Goal: Task Accomplishment & Management: Use online tool/utility

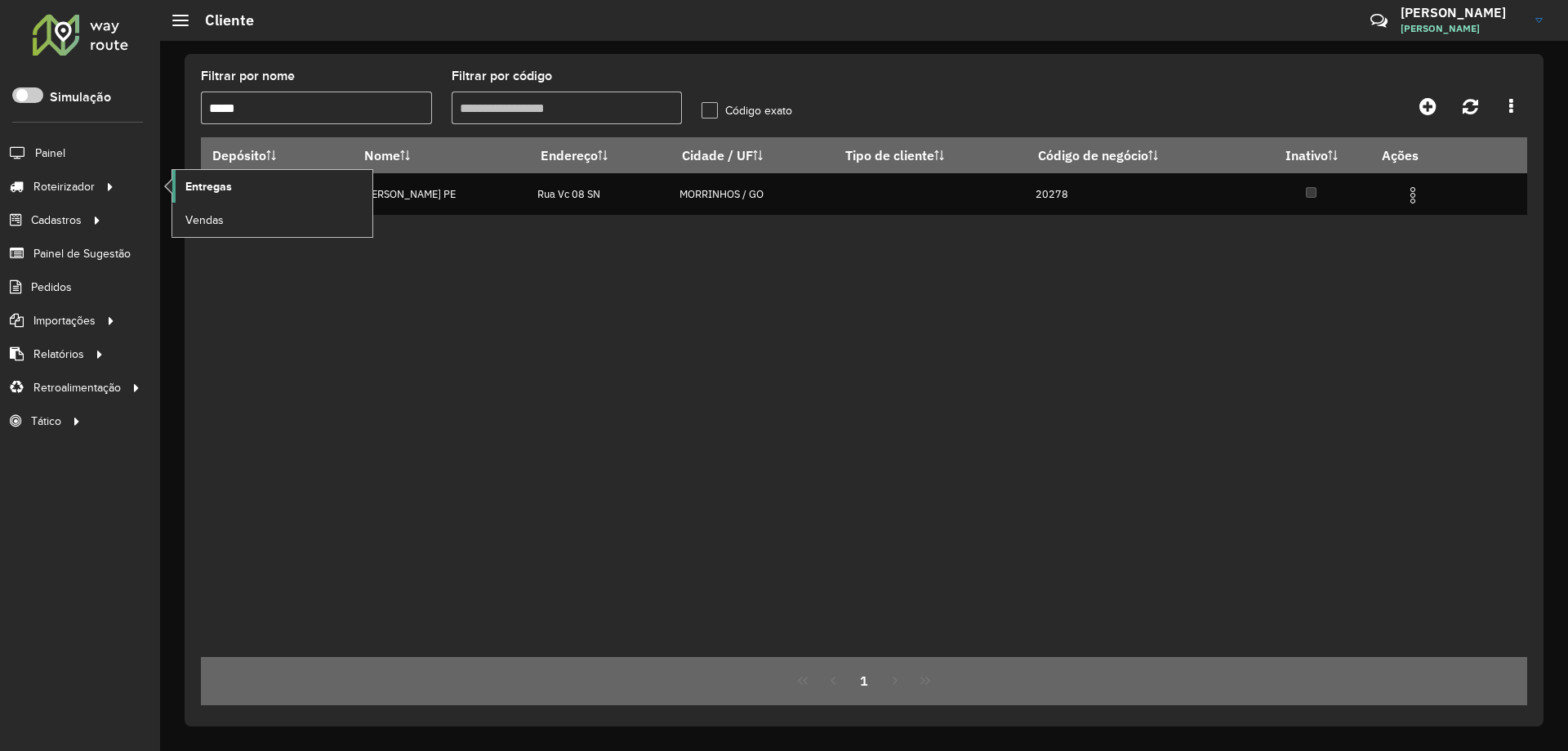
click at [186, 187] on span "Entregas" at bounding box center [208, 186] width 47 height 17
drag, startPoint x: 348, startPoint y: 103, endPoint x: 101, endPoint y: 132, distance: 248.7
click at [102, 132] on div "Roteirizador AmbevTech Simulação Painel Roteirizador Entregas Vendas Cadastros …" at bounding box center [784, 376] width 1568 height 751
click at [515, 88] on div "Filtrar por código" at bounding box center [567, 96] width 231 height 54
click at [0, 0] on div "Aguarde..." at bounding box center [0, 0] width 0 height 0
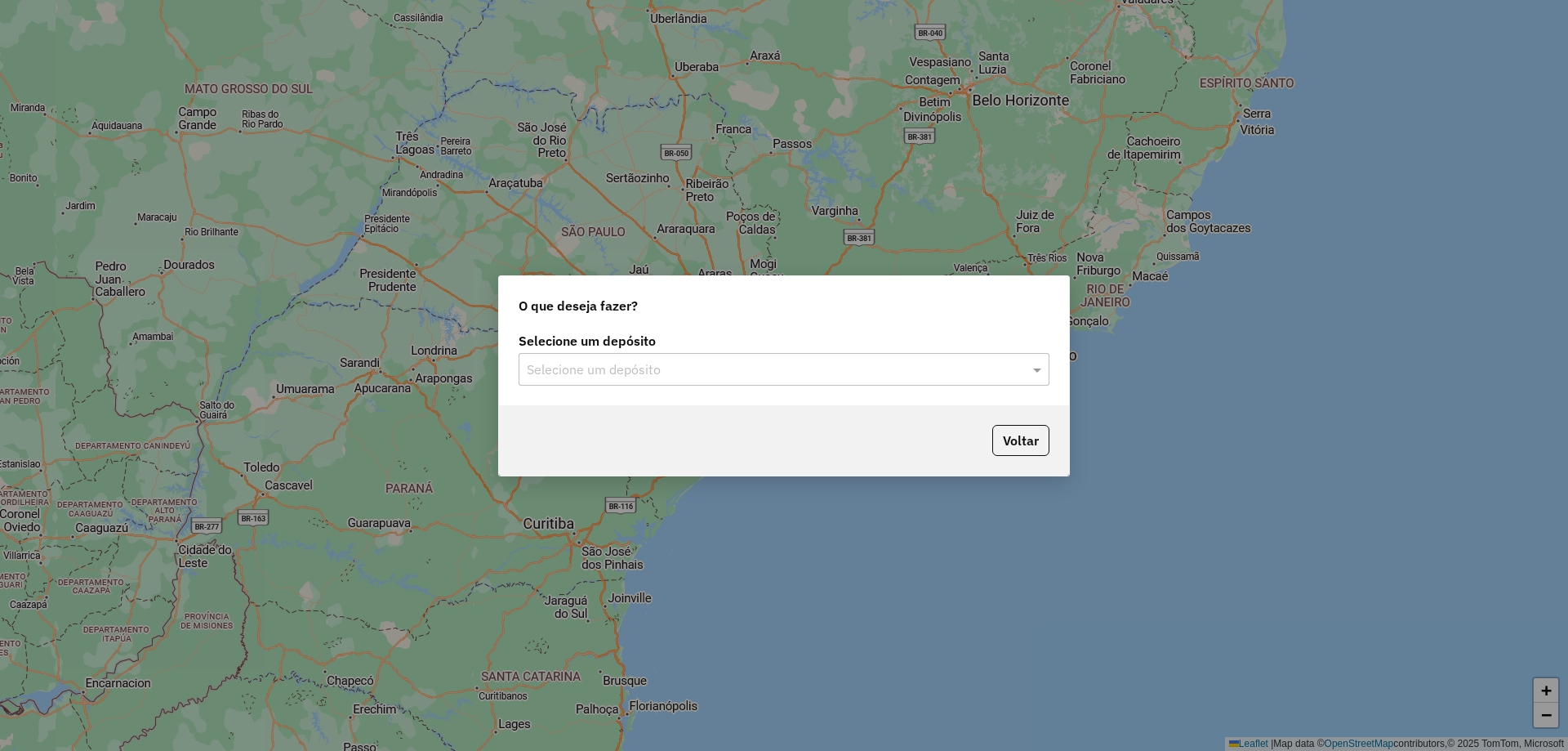
click at [696, 367] on input "text" at bounding box center [767, 371] width 482 height 20
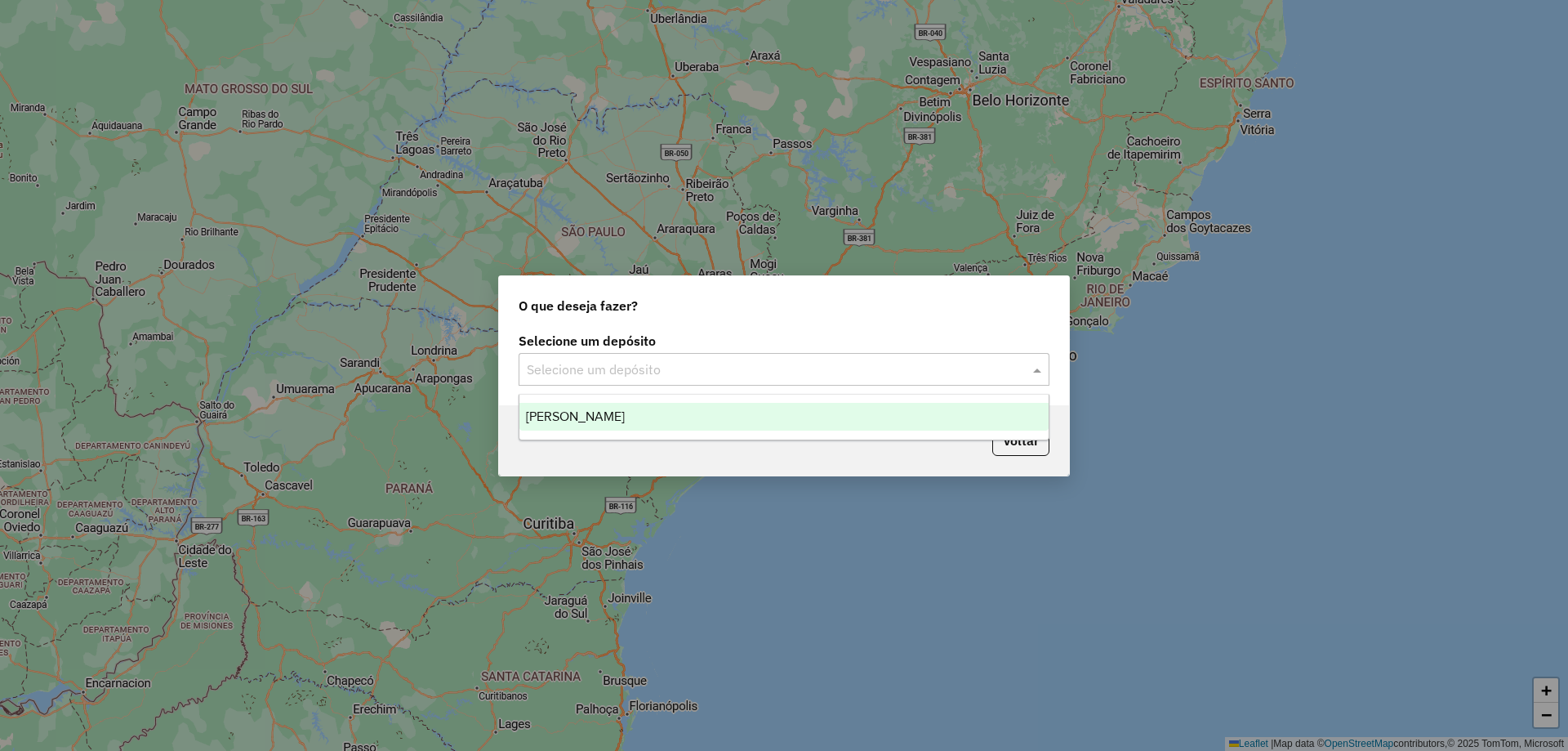
click at [656, 427] on div "[PERSON_NAME]" at bounding box center [784, 417] width 529 height 28
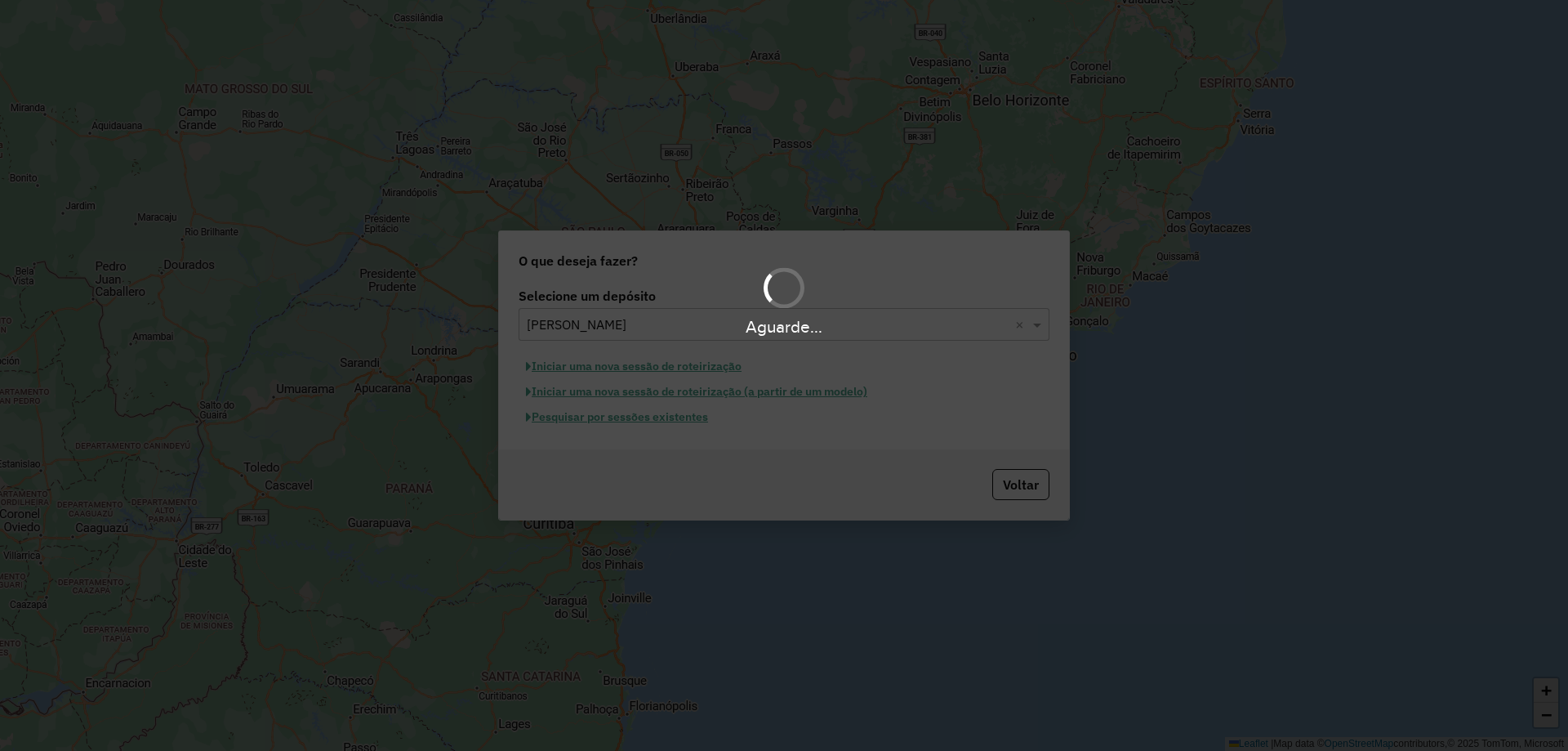
click at [648, 420] on div "Aguarde..." at bounding box center [784, 376] width 1568 height 751
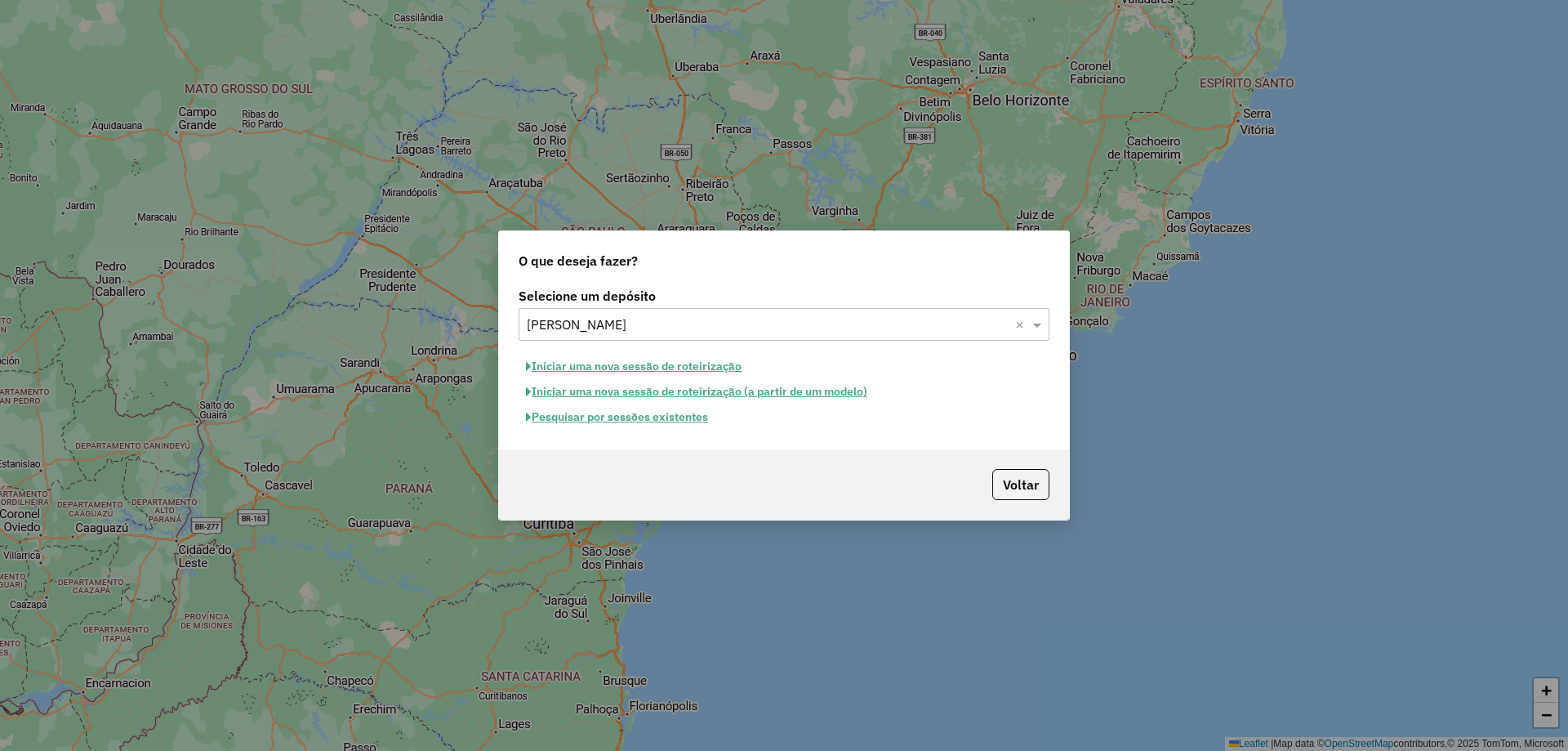
click at [652, 427] on button "Pesquisar por sessões existentes" at bounding box center [616, 417] width 197 height 26
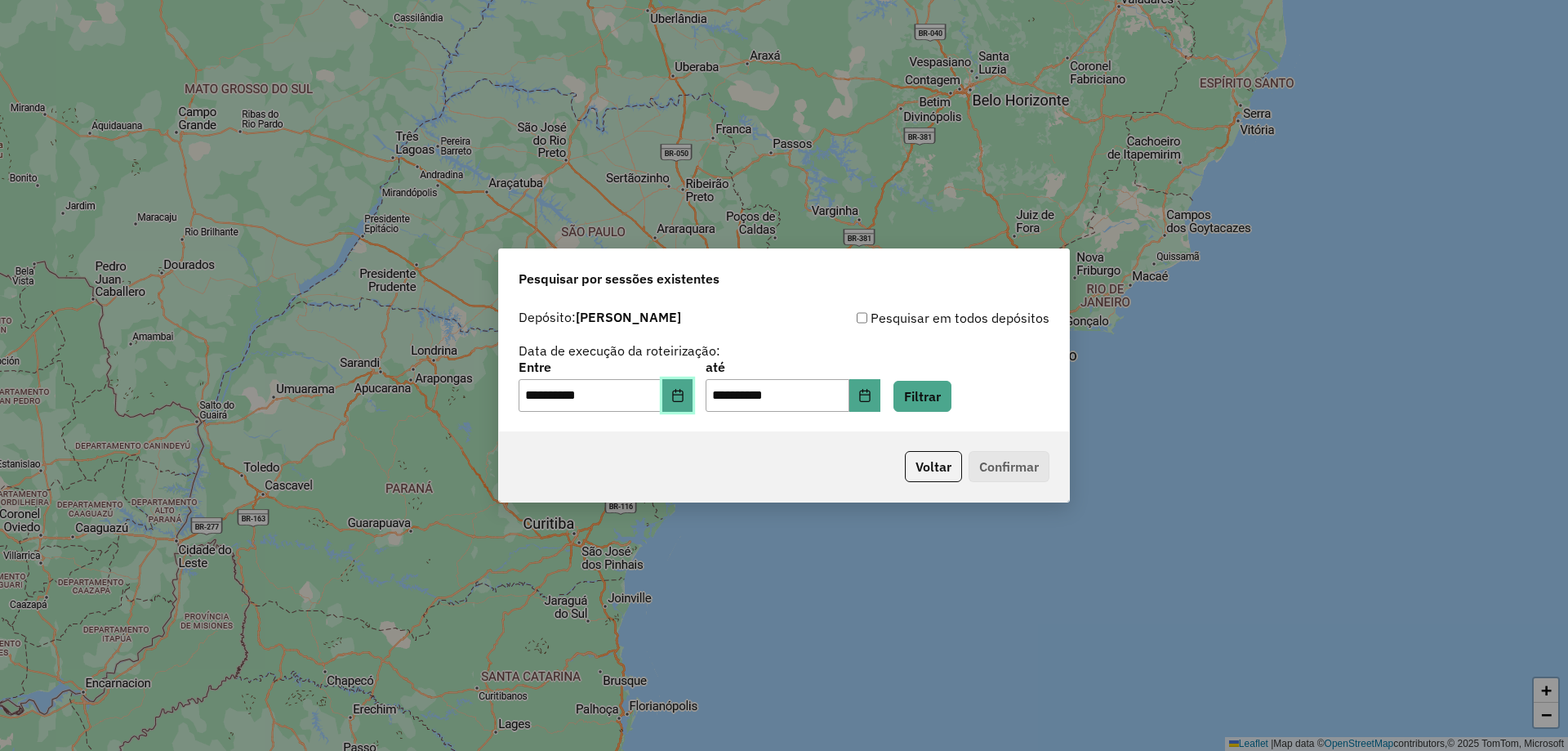
drag, startPoint x: 691, startPoint y: 394, endPoint x: 706, endPoint y: 413, distance: 24.2
click at [685, 394] on icon "Choose Date" at bounding box center [678, 395] width 13 height 13
click at [683, 392] on icon "Choose Date" at bounding box center [677, 395] width 11 height 13
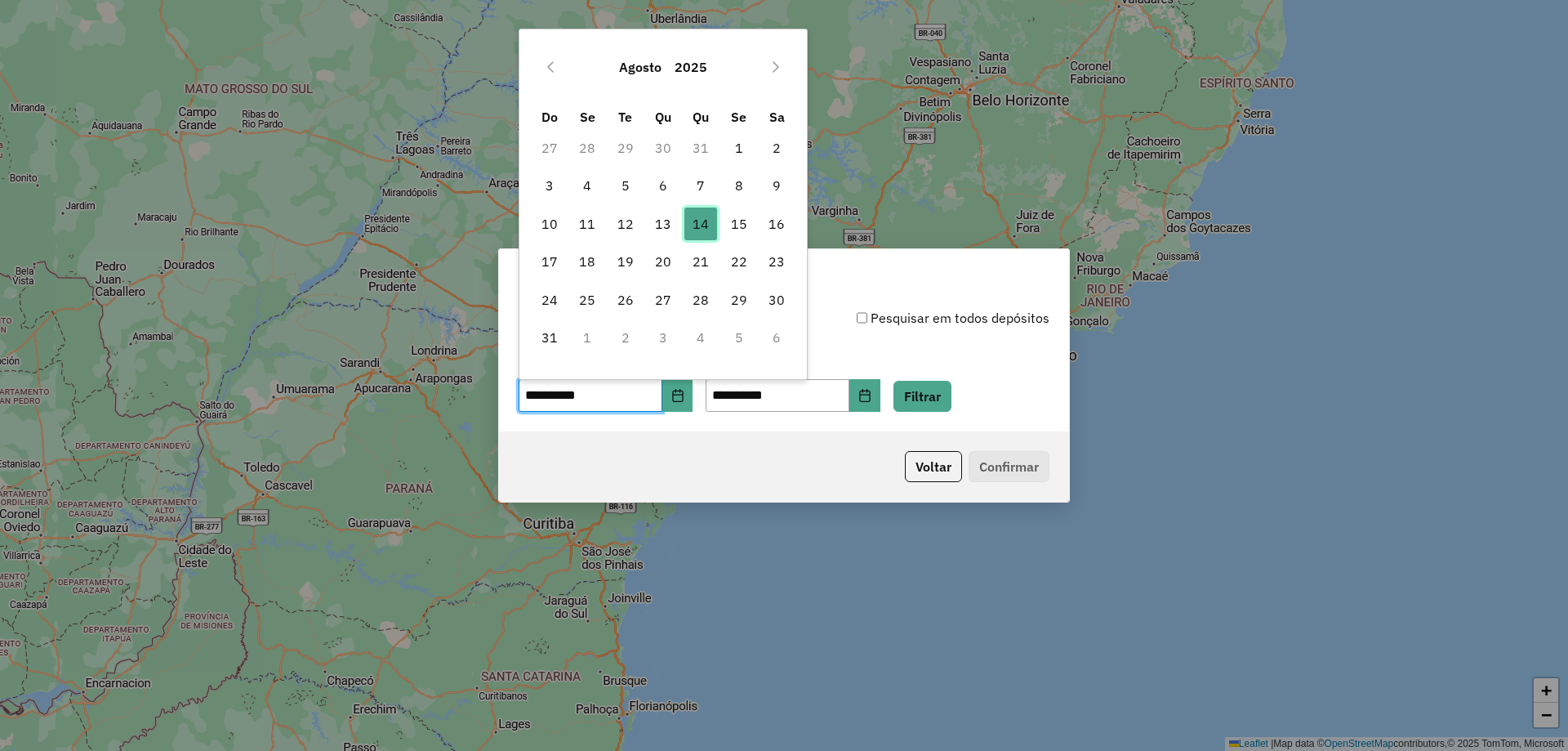
click at [698, 231] on span "14" at bounding box center [701, 224] width 33 height 33
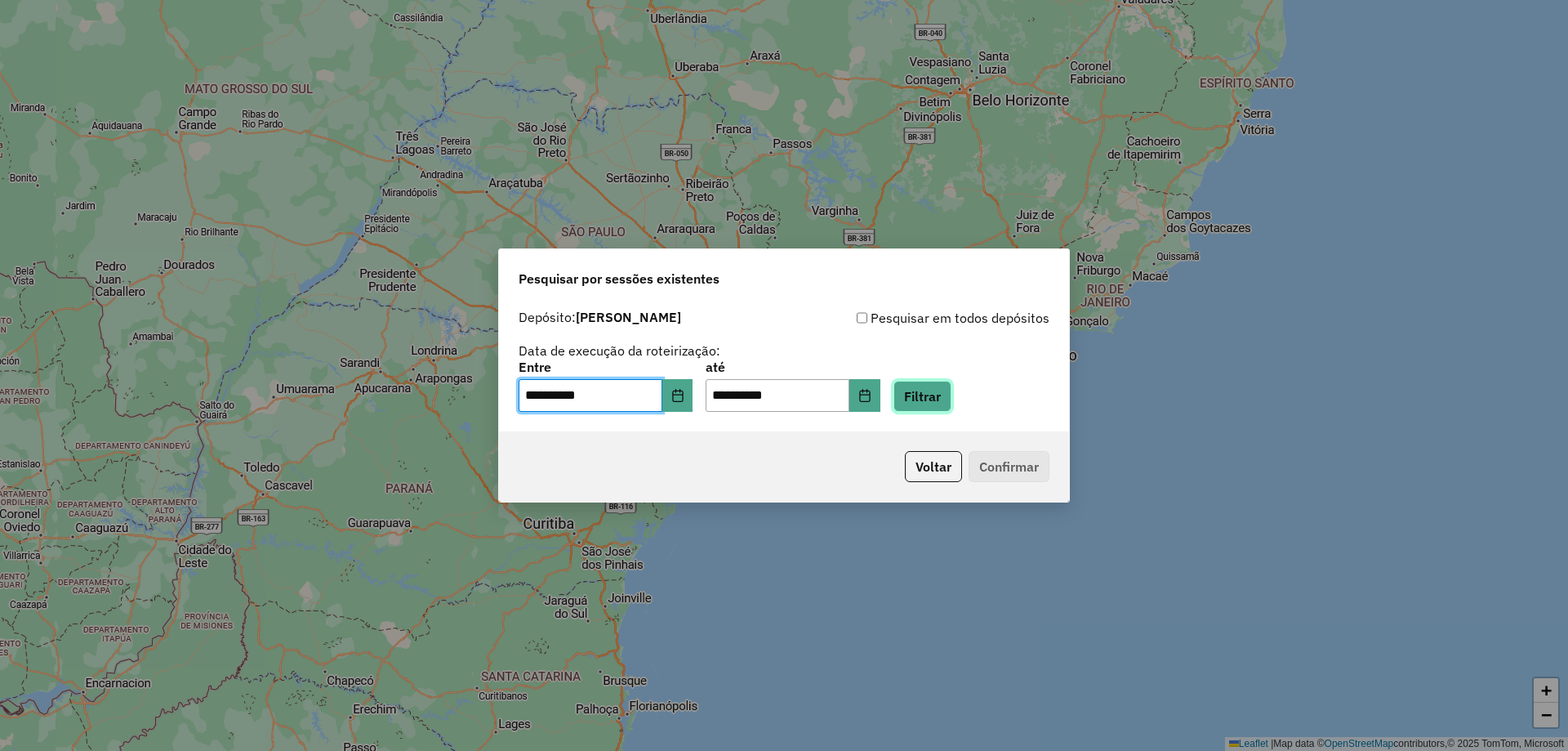
click at [939, 397] on button "Filtrar" at bounding box center [923, 396] width 58 height 31
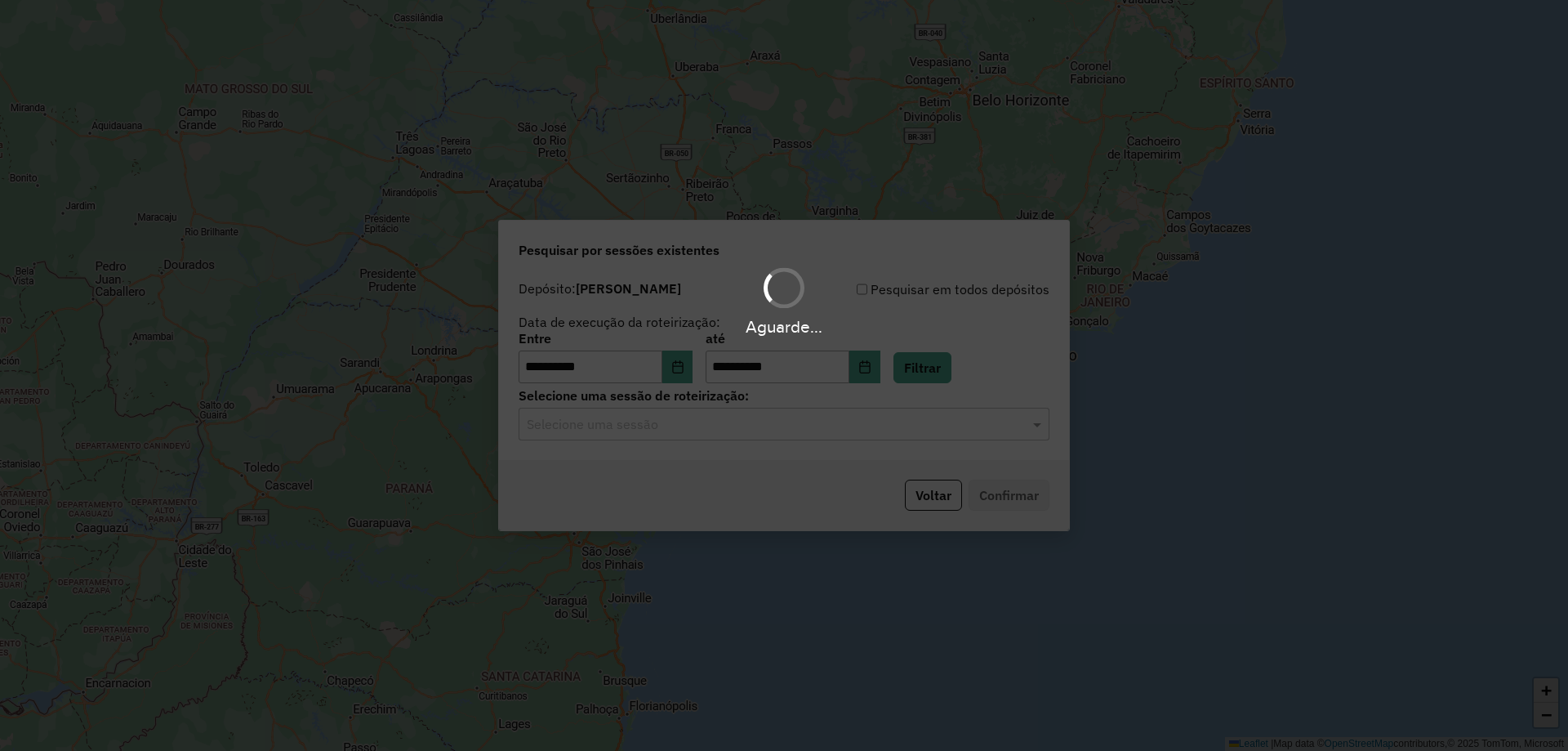
click at [746, 427] on div "Aguarde..." at bounding box center [784, 376] width 1568 height 751
click at [733, 424] on input "text" at bounding box center [767, 425] width 482 height 20
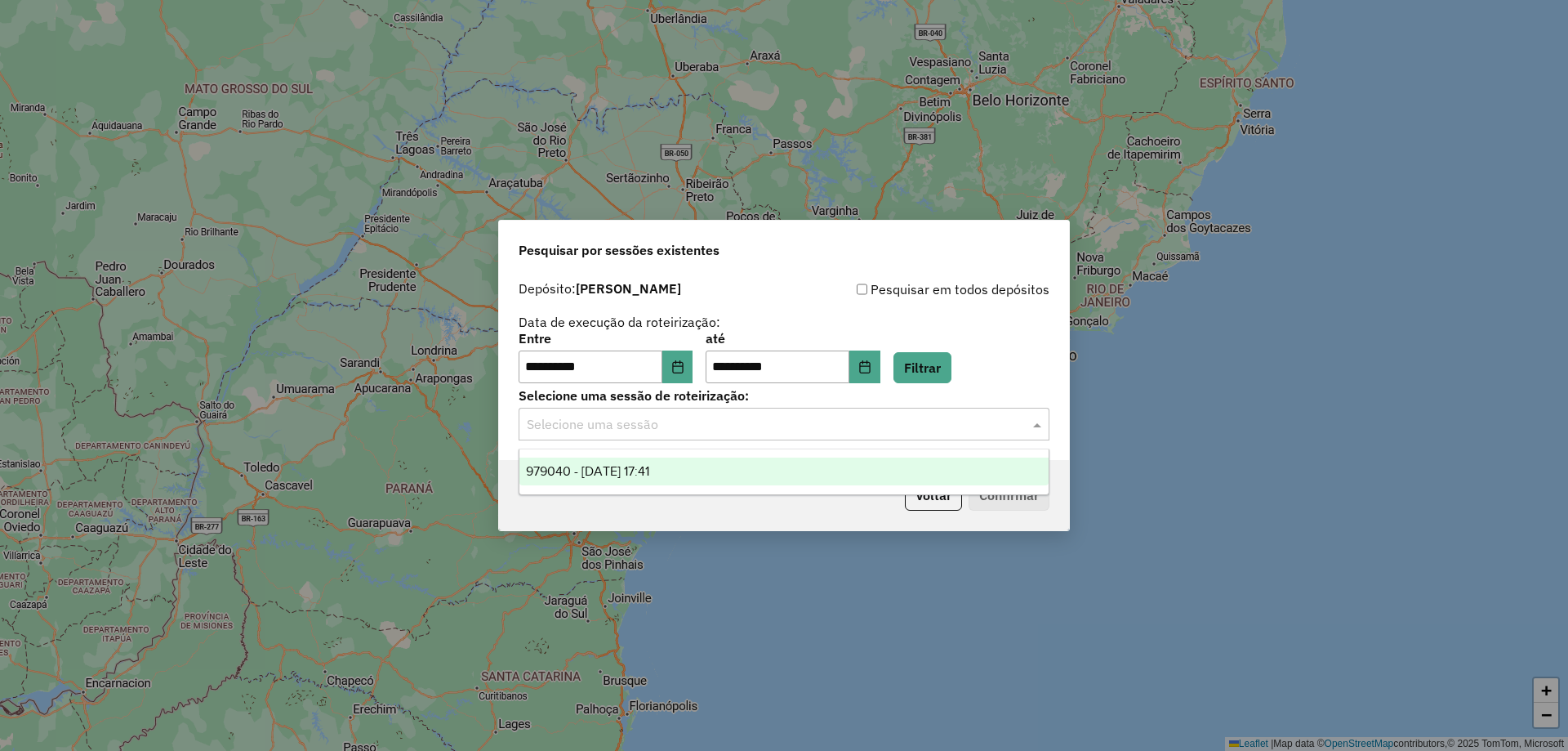
click at [733, 425] on input "text" at bounding box center [767, 425] width 482 height 20
click at [719, 462] on div "979040 - 14/08/2025 17:41" at bounding box center [784, 472] width 529 height 28
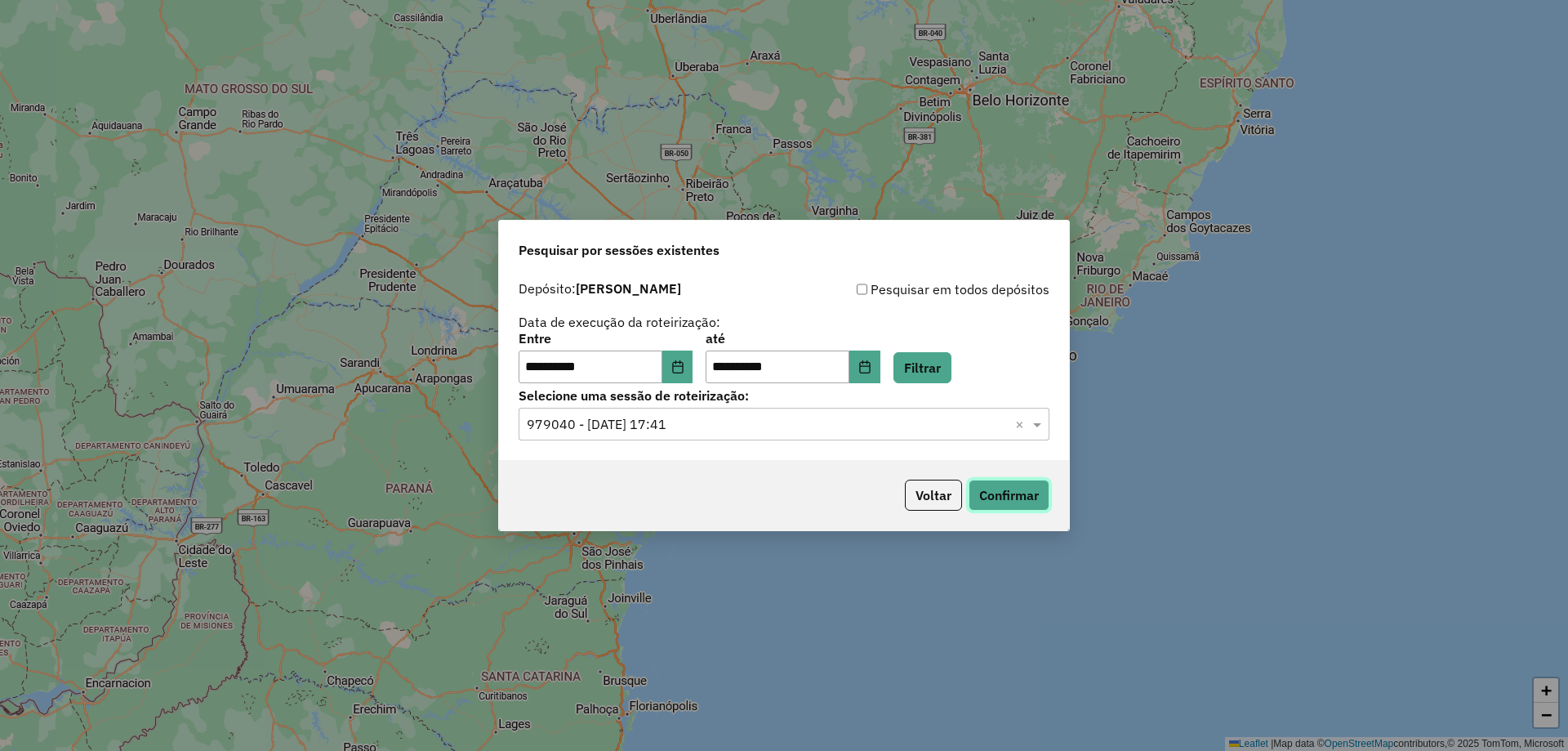
click at [1023, 493] on button "Confirmar" at bounding box center [1009, 495] width 81 height 31
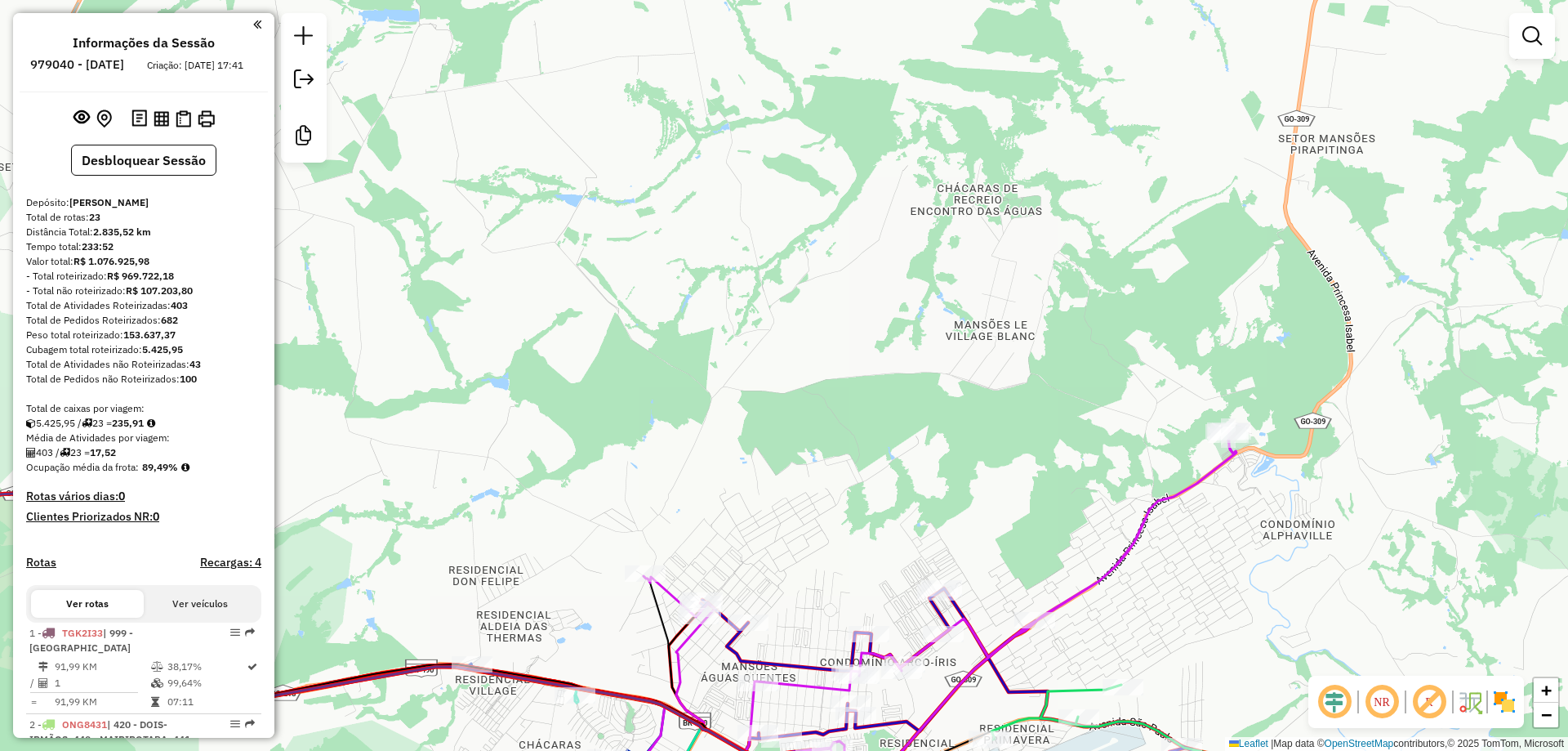
click at [1021, 269] on div "Janela de atendimento Grade de atendimento Capacidade Transportadoras Veículos …" at bounding box center [784, 376] width 1568 height 751
